Goal: Information Seeking & Learning: Learn about a topic

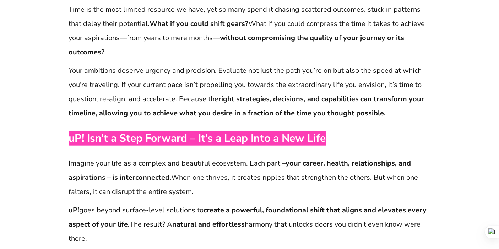
scroll to position [711, 0]
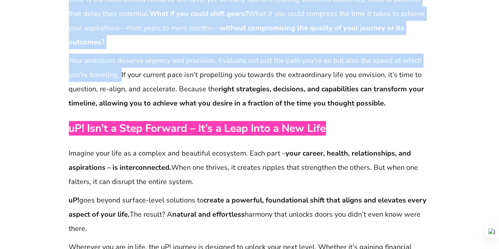
drag, startPoint x: 65, startPoint y: 60, endPoint x: 122, endPoint y: 73, distance: 58.2
click at [122, 73] on p "Your ambitions deserve urgency and precision. Evaluate not just the path you’re…" at bounding box center [249, 82] width 361 height 57
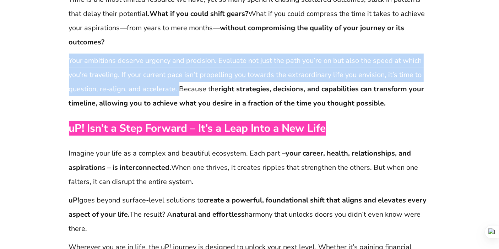
drag, startPoint x: 69, startPoint y: 60, endPoint x: 178, endPoint y: 94, distance: 113.9
click at [178, 94] on p "Your ambitions deserve urgency and precision. Evaluate not just the path you’re…" at bounding box center [249, 82] width 361 height 57
copy p "Your ambitions deserve urgency and precision. Evaluate not just the path you’re…"
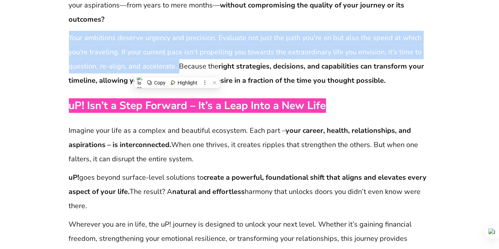
scroll to position [743, 0]
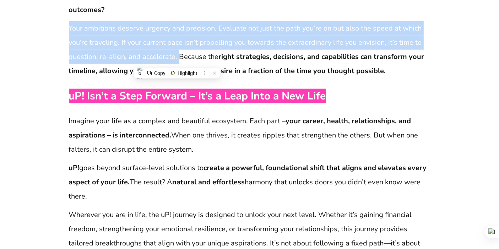
click at [261, 176] on p "uP! goes beyond surface-level solutions to create a powerful, foundational shif…" at bounding box center [249, 182] width 361 height 43
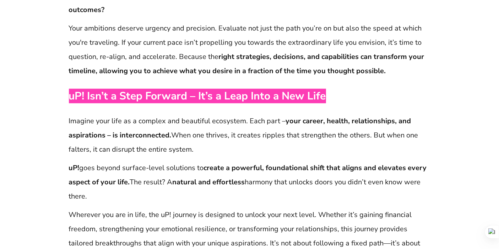
drag, startPoint x: 219, startPoint y: 58, endPoint x: 406, endPoint y: 71, distance: 186.9
click at [406, 71] on p "Your ambitions deserve urgency and precision. Evaluate not just the path you’re…" at bounding box center [249, 49] width 361 height 57
copy strong "right strategies, decisions, and capabilities can transform your timeline, allo…"
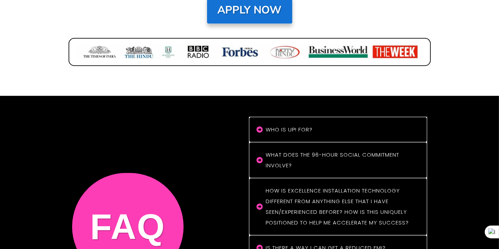
scroll to position [31, 0]
